Goal: Information Seeking & Learning: Learn about a topic

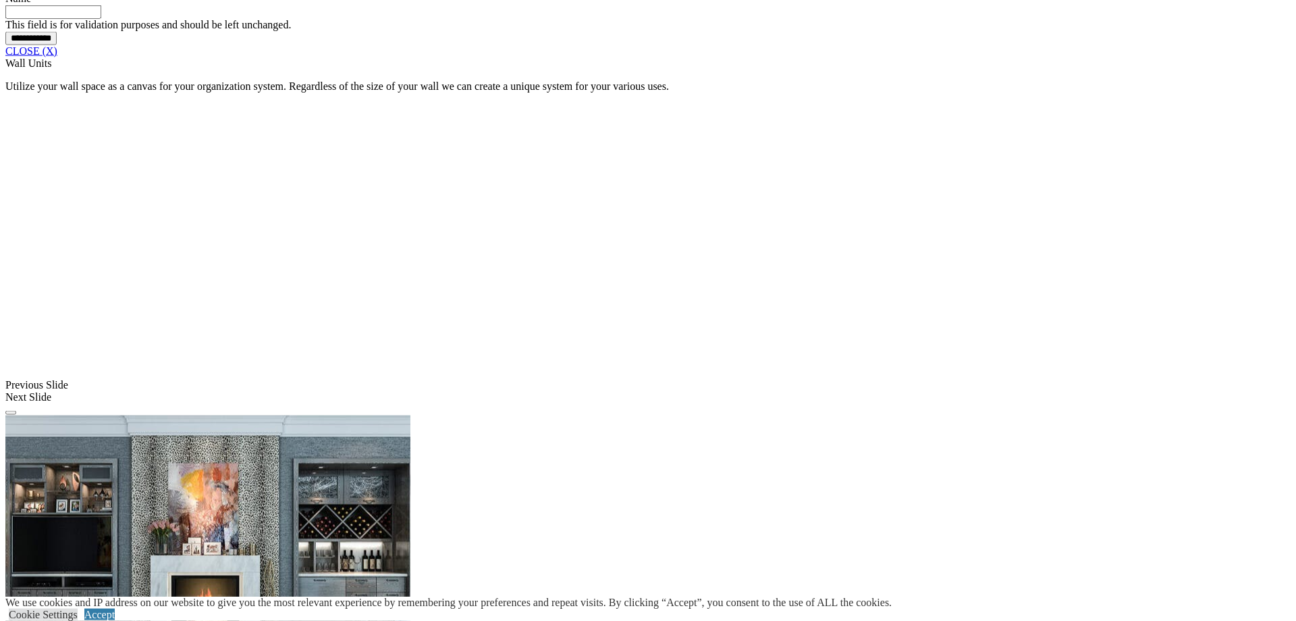
scroll to position [1102, 0]
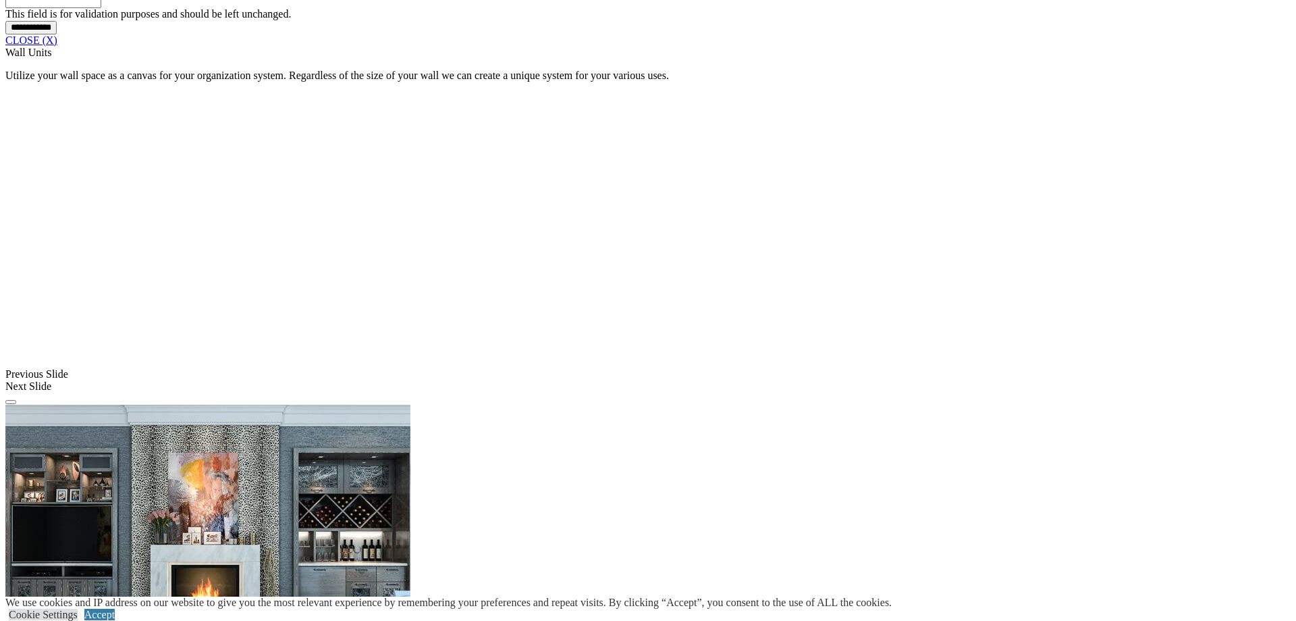
click at [57, 46] on link "CLOSE (X)" at bounding box center [31, 39] width 52 height 11
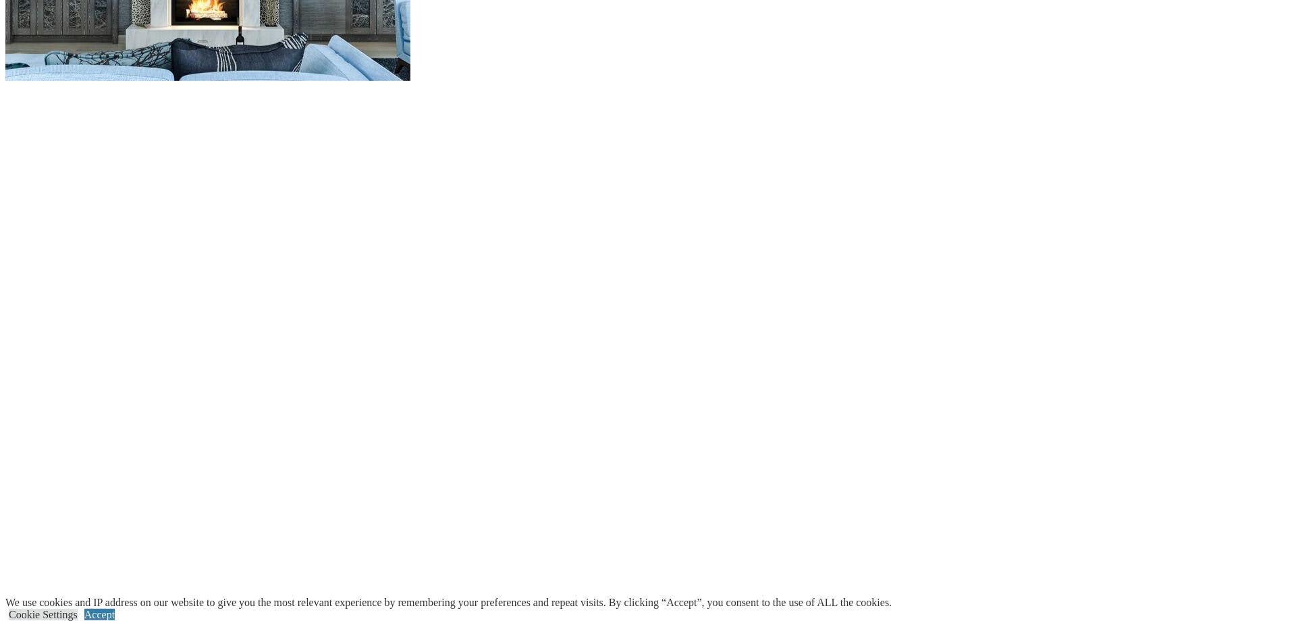
scroll to position [1377, 0]
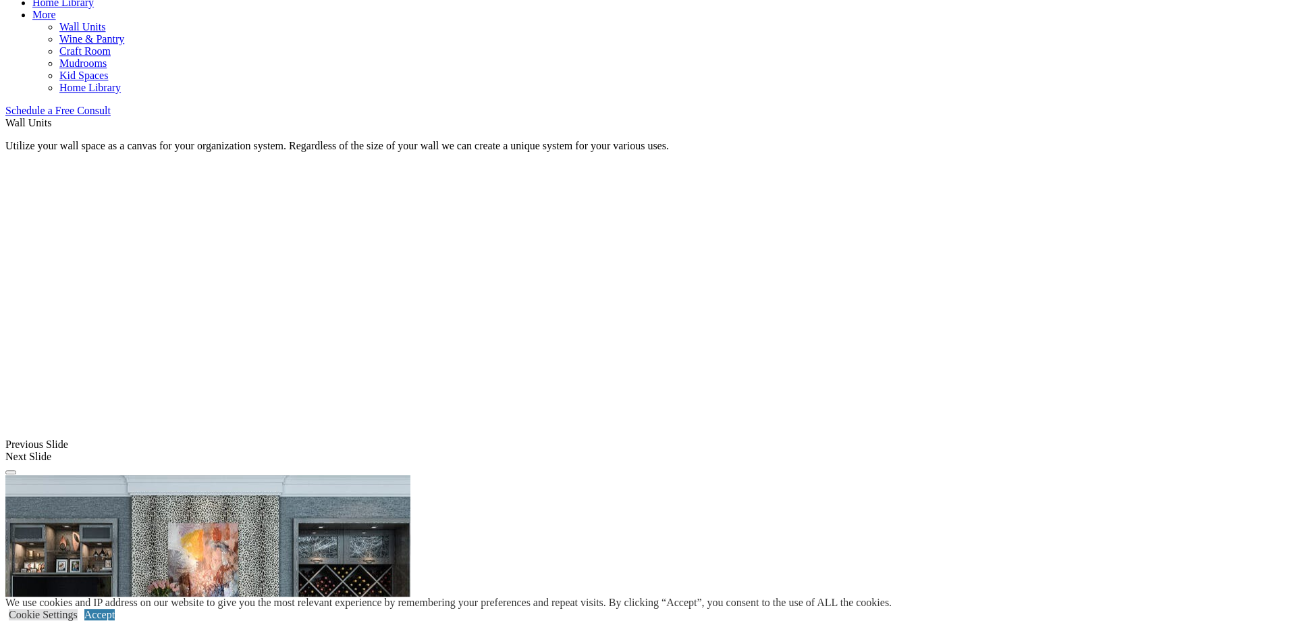
scroll to position [689, 0]
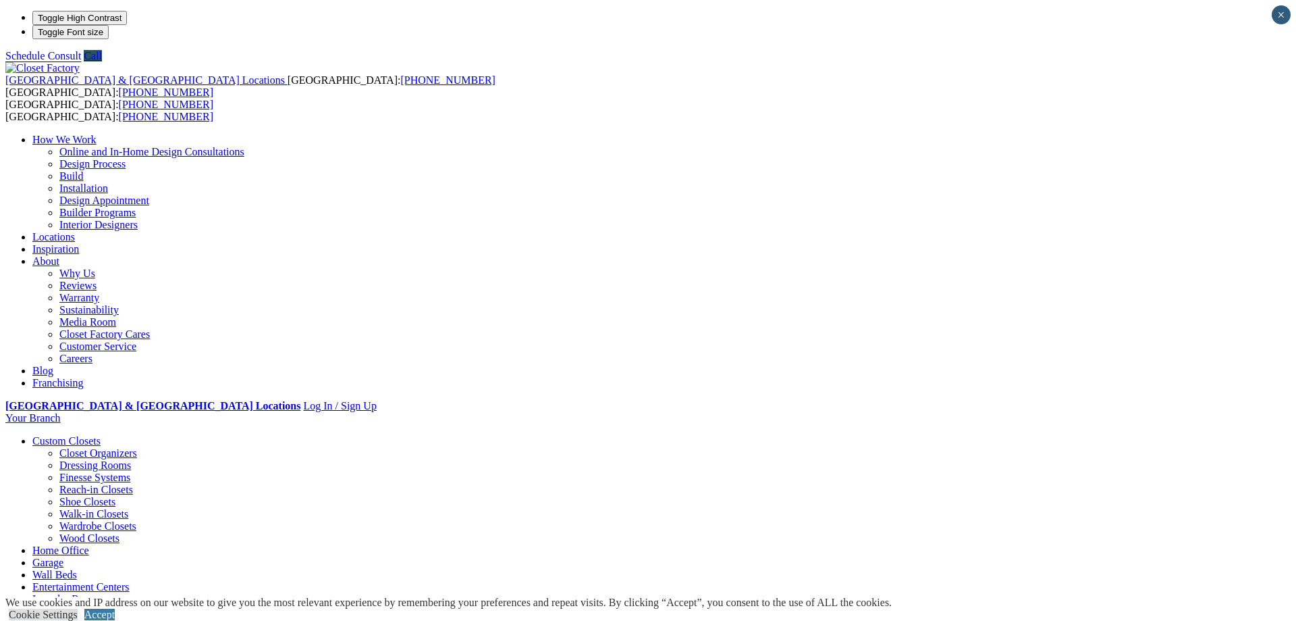
click at [855, 134] on ul "How We Work Online and In-Home Design Consultations Design Process Build Instal…" at bounding box center [648, 261] width 1286 height 255
